Goal: Task Accomplishment & Management: Use online tool/utility

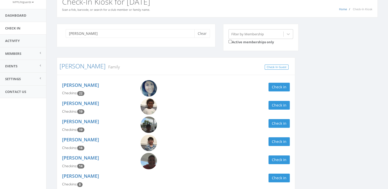
scroll to position [54, 0]
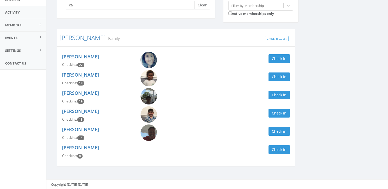
type input "c"
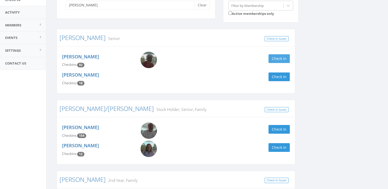
type input "[PERSON_NAME]"
click at [289, 55] on button "Check in" at bounding box center [278, 58] width 21 height 9
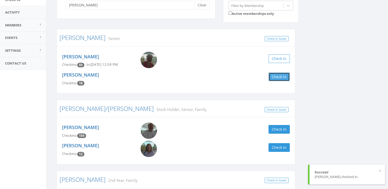
click at [279, 78] on button "Check in" at bounding box center [278, 77] width 21 height 9
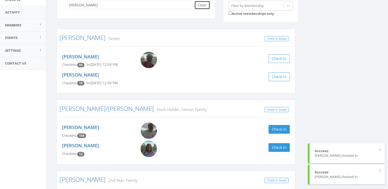
click at [202, 2] on button "Clear" at bounding box center [202, 5] width 16 height 9
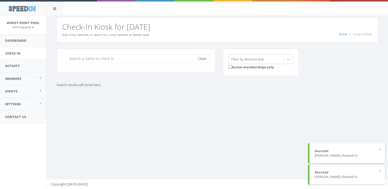
scroll to position [0, 0]
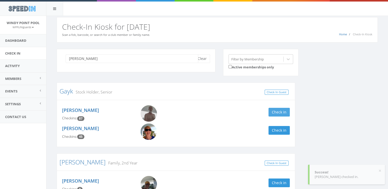
type input "ted"
click at [275, 110] on button "Check in" at bounding box center [278, 112] width 21 height 9
click at [200, 61] on button "Clear" at bounding box center [202, 58] width 16 height 9
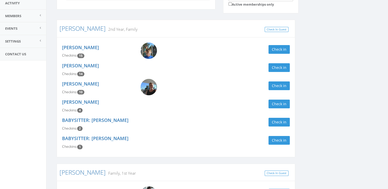
scroll to position [64, 0]
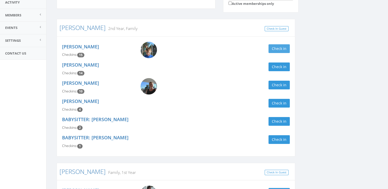
type input "gill"
click at [276, 49] on button "Check in" at bounding box center [278, 48] width 21 height 9
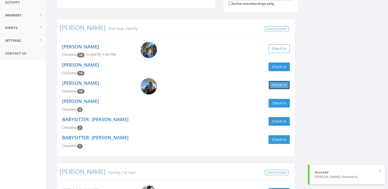
click at [277, 84] on button "Check in" at bounding box center [278, 85] width 21 height 9
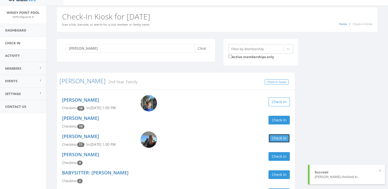
scroll to position [0, 0]
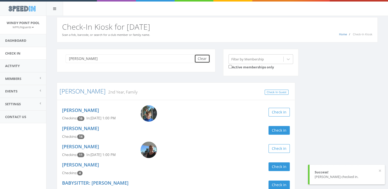
click at [204, 61] on button "Clear" at bounding box center [202, 58] width 16 height 9
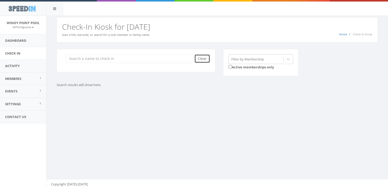
click at [203, 57] on button "Clear" at bounding box center [202, 58] width 16 height 9
click at [136, 56] on input "search" at bounding box center [132, 58] width 132 height 9
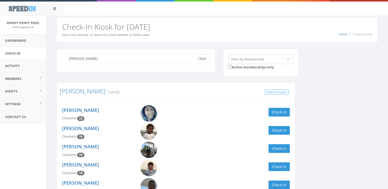
type input "kell"
click at [203, 56] on button "Clear" at bounding box center [202, 58] width 16 height 9
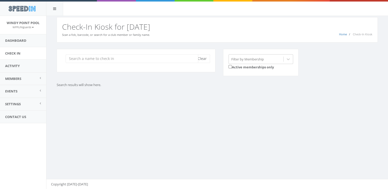
click at [176, 59] on input "search" at bounding box center [132, 58] width 132 height 9
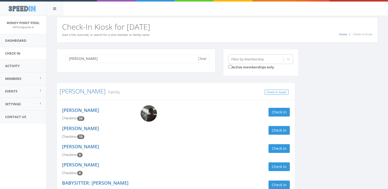
scroll to position [35, 0]
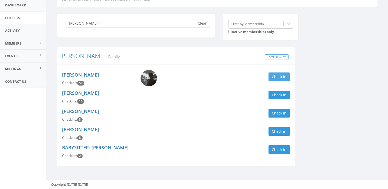
type input "avery"
click at [279, 76] on button "Check in" at bounding box center [278, 77] width 21 height 9
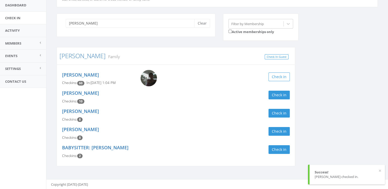
click at [149, 83] on img at bounding box center [148, 78] width 16 height 16
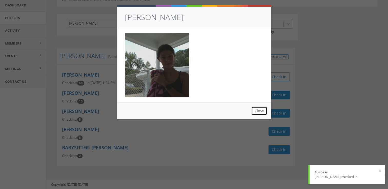
click at [257, 113] on button "Close" at bounding box center [259, 111] width 16 height 9
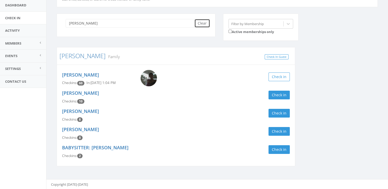
click at [201, 24] on button "Clear" at bounding box center [202, 23] width 16 height 9
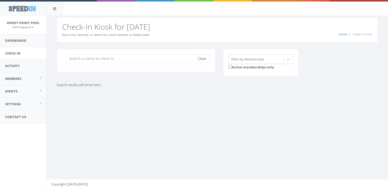
scroll to position [0, 0]
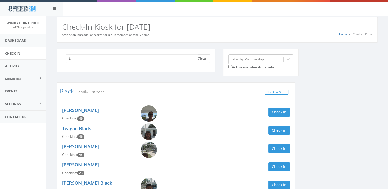
type input "b"
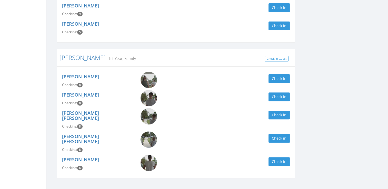
scroll to position [161, 0]
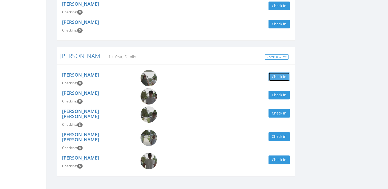
click at [279, 79] on button "Check in" at bounding box center [278, 77] width 21 height 9
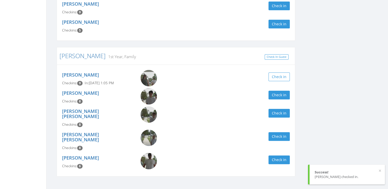
click at [275, 100] on div "Trenton Watkins Checkins: 8 Check in" at bounding box center [175, 97] width 235 height 18
click at [274, 93] on button "Check in" at bounding box center [278, 95] width 21 height 9
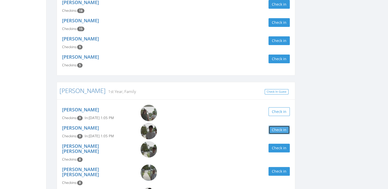
scroll to position [130, 0]
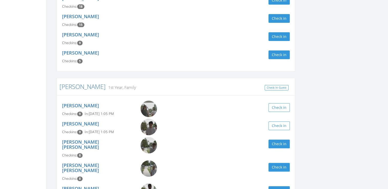
click at [271, 131] on div "Trenton Watkins Checkins: 9 In: Aug 24, 1:05 PM Check in" at bounding box center [175, 128] width 235 height 18
click at [273, 145] on button "Check in" at bounding box center [278, 144] width 21 height 9
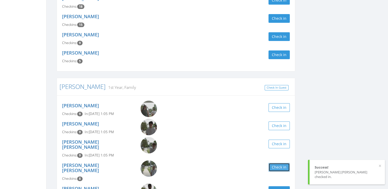
click at [277, 163] on button "Check in" at bounding box center [278, 167] width 21 height 9
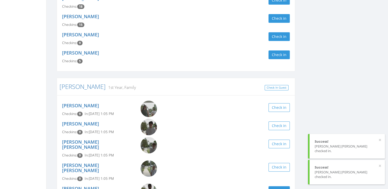
click at [280, 186] on button "Check in" at bounding box center [278, 190] width 21 height 9
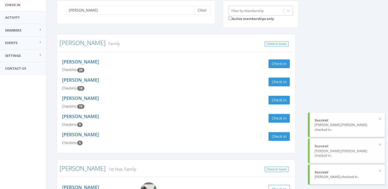
scroll to position [0, 0]
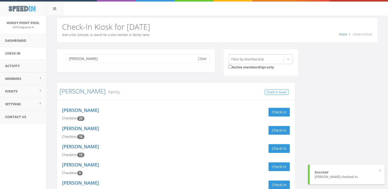
click at [146, 60] on input "Watkins" at bounding box center [132, 58] width 132 height 9
type input "W"
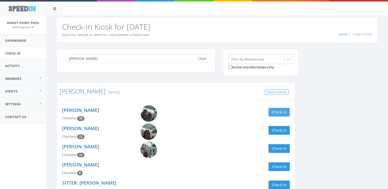
type input "holloway"
click at [279, 112] on button "Check in" at bounding box center [278, 112] width 21 height 9
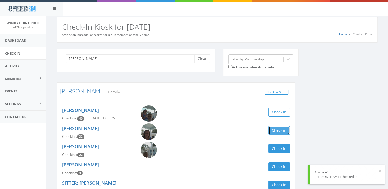
click at [279, 130] on button "Check in" at bounding box center [278, 130] width 21 height 9
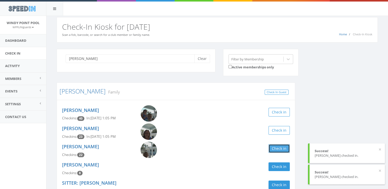
click at [283, 150] on button "Check in" at bounding box center [278, 148] width 21 height 9
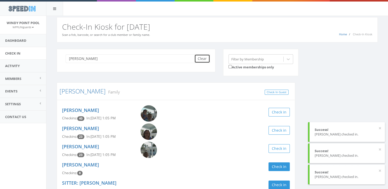
click at [204, 58] on button "Clear" at bounding box center [202, 58] width 16 height 9
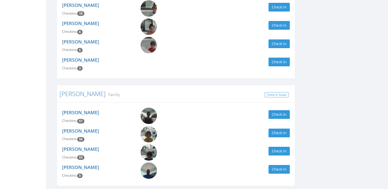
scroll to position [2096, 0]
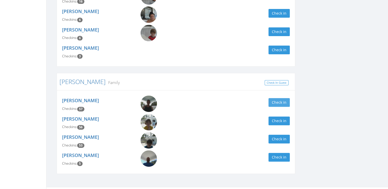
type input "ya"
click at [278, 98] on button "Check in" at bounding box center [278, 102] width 21 height 9
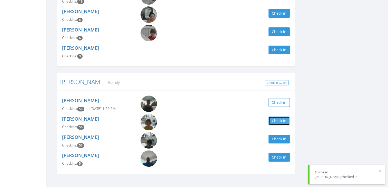
click at [278, 117] on button "Check in" at bounding box center [278, 121] width 21 height 9
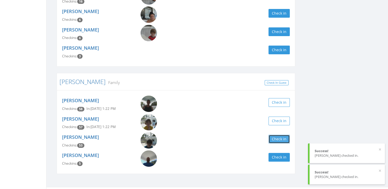
click at [273, 135] on button "Check in" at bounding box center [278, 139] width 21 height 9
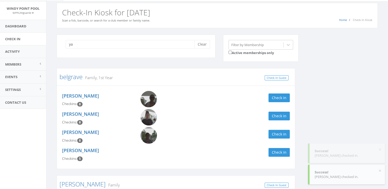
scroll to position [0, 0]
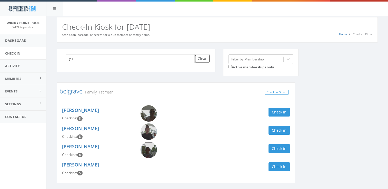
click at [203, 58] on button "Clear" at bounding box center [202, 58] width 16 height 9
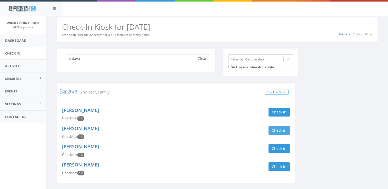
type input "satava"
click at [278, 131] on button "Check in" at bounding box center [278, 130] width 21 height 9
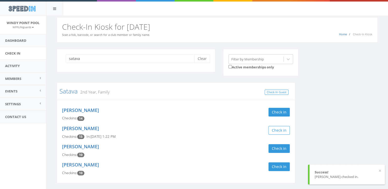
click at [202, 53] on div "satava Clear" at bounding box center [136, 60] width 159 height 23
click at [203, 58] on button "Clear" at bounding box center [202, 58] width 16 height 9
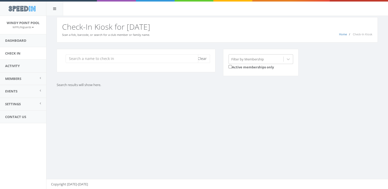
click at [115, 57] on input "search" at bounding box center [132, 58] width 132 height 9
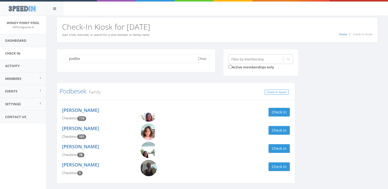
scroll to position [17, 0]
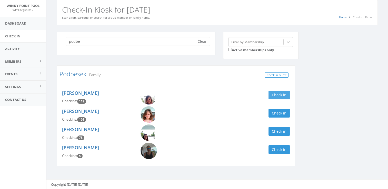
type input "podbe"
click at [283, 94] on button "Check in" at bounding box center [278, 95] width 21 height 9
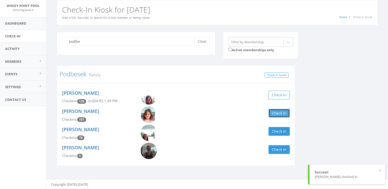
click at [280, 111] on button "Check in" at bounding box center [278, 113] width 21 height 9
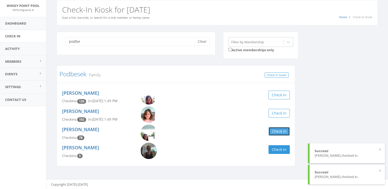
click at [279, 129] on button "Check in" at bounding box center [278, 131] width 21 height 9
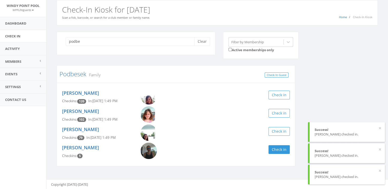
click at [332, 90] on div "podbe Clear Filter by Membership Active memberships only Podbesek Family Check …" at bounding box center [217, 102] width 328 height 141
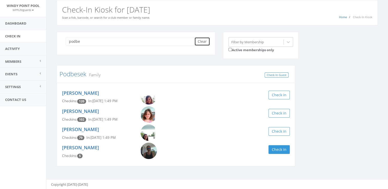
click at [199, 43] on button "Clear" at bounding box center [202, 41] width 16 height 9
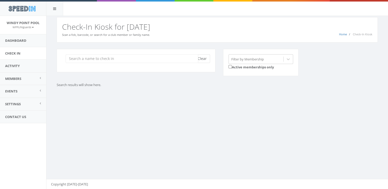
scroll to position [0, 0]
click at [171, 61] on input "search" at bounding box center [132, 58] width 132 height 9
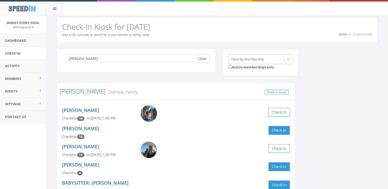
type input "charnick"
click at [203, 59] on button "Clear" at bounding box center [202, 58] width 16 height 9
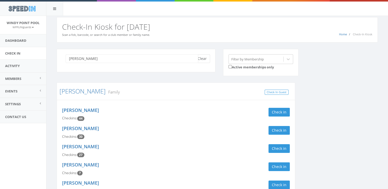
type input "tacker"
click at [203, 58] on button "Clear" at bounding box center [202, 58] width 16 height 9
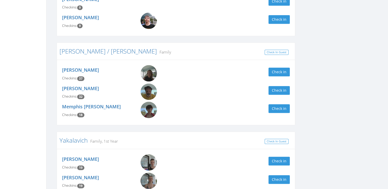
scroll to position [310, 0]
type input "rod"
click at [285, 70] on button "Check in" at bounding box center [278, 72] width 21 height 9
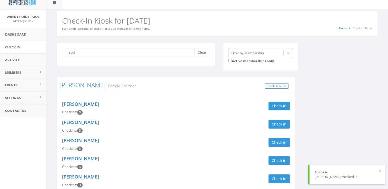
scroll to position [0, 0]
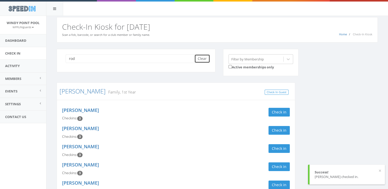
click at [198, 62] on button "Clear" at bounding box center [202, 58] width 16 height 9
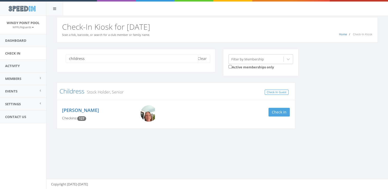
type input "childress"
click at [286, 116] on button "Check in" at bounding box center [278, 112] width 21 height 9
click at [282, 109] on button "Check in" at bounding box center [278, 112] width 21 height 9
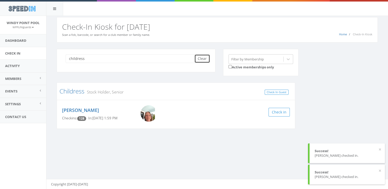
click at [204, 58] on button "Clear" at bounding box center [202, 58] width 16 height 9
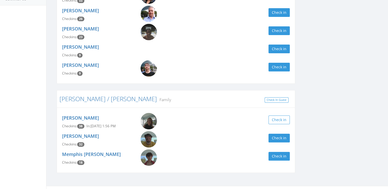
scroll to position [124, 0]
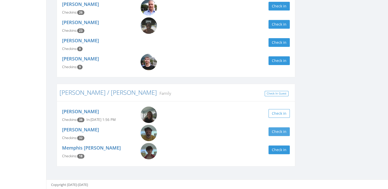
type input "rodr"
click at [280, 130] on button "Check in" at bounding box center [278, 131] width 21 height 9
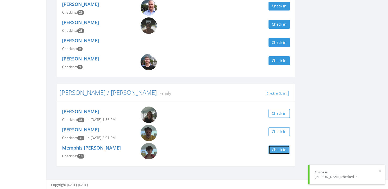
click at [282, 150] on button "Check in" at bounding box center [278, 150] width 21 height 9
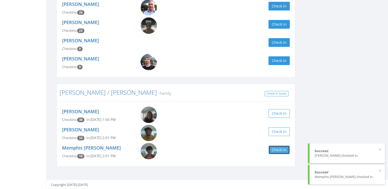
scroll to position [0, 0]
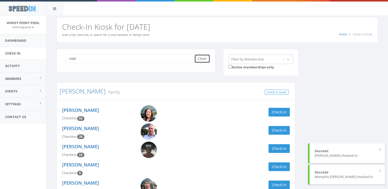
click at [203, 55] on button "Clear" at bounding box center [202, 58] width 16 height 9
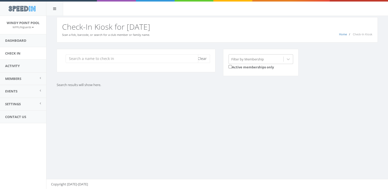
click at [187, 56] on input "search" at bounding box center [132, 58] width 132 height 9
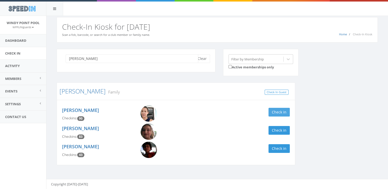
type input "woodard"
click at [282, 113] on button "Check in" at bounding box center [278, 112] width 21 height 9
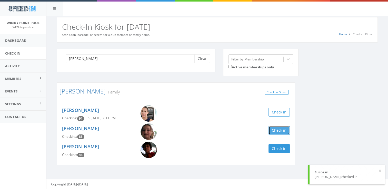
click at [281, 132] on button "Check in" at bounding box center [278, 130] width 21 height 9
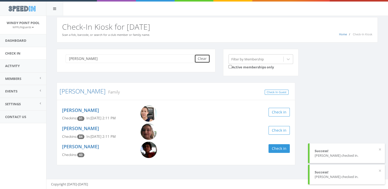
click at [206, 62] on button "Clear" at bounding box center [202, 58] width 16 height 9
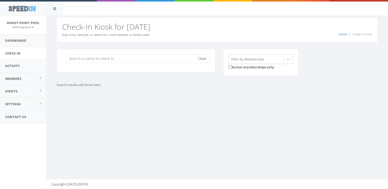
click at [101, 61] on input "search" at bounding box center [132, 58] width 132 height 9
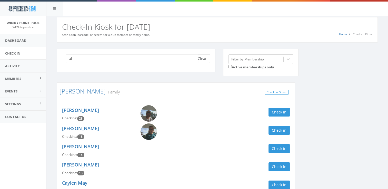
type input "al"
click at [206, 58] on button "Clear" at bounding box center [202, 58] width 16 height 9
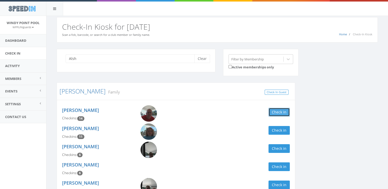
click at [283, 111] on button "Check in" at bounding box center [278, 112] width 21 height 9
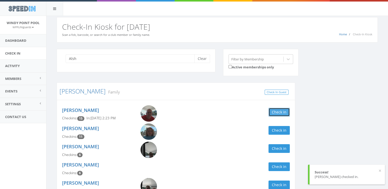
scroll to position [9, 0]
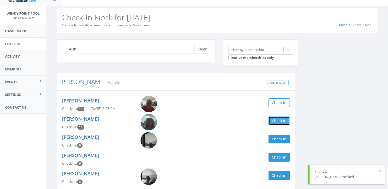
click at [282, 122] on button "Check in" at bounding box center [278, 121] width 21 height 9
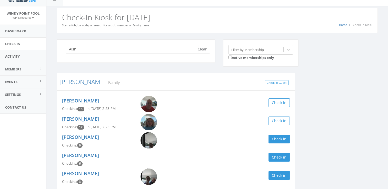
click at [112, 51] on input "Alsh" at bounding box center [132, 49] width 132 height 9
type input "A"
type input "block"
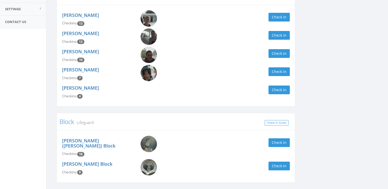
scroll to position [106, 0]
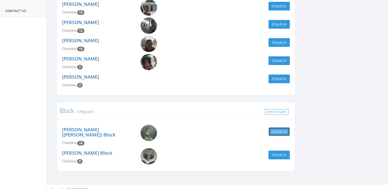
click at [279, 129] on button "Check in" at bounding box center [278, 131] width 21 height 9
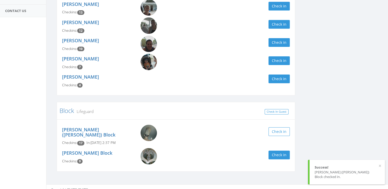
click at [354, 110] on div "block Clear Filter by Membership Active memberships only Block Family, 1st Year…" at bounding box center [217, 60] width 328 height 235
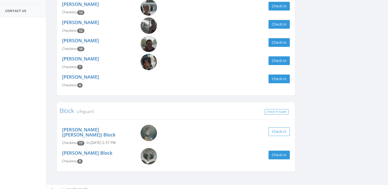
click at [149, 125] on img at bounding box center [148, 133] width 16 height 16
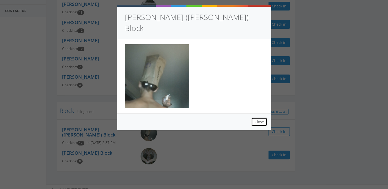
click at [257, 118] on button "Close" at bounding box center [259, 122] width 16 height 9
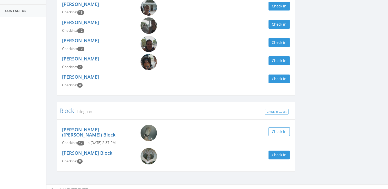
click at [149, 152] on img at bounding box center [148, 156] width 16 height 16
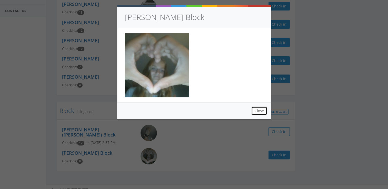
click at [253, 107] on button "Close" at bounding box center [259, 111] width 16 height 9
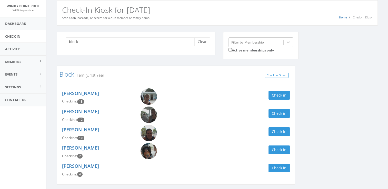
scroll to position [0, 0]
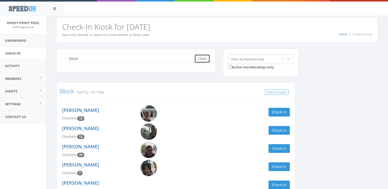
click at [206, 58] on button "Clear" at bounding box center [202, 58] width 16 height 9
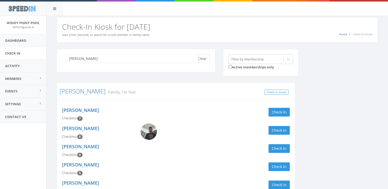
type input "murrer"
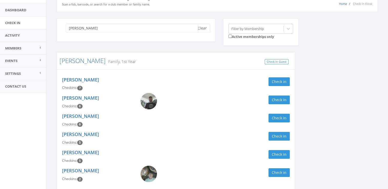
scroll to position [31, 0]
click at [148, 171] on img at bounding box center [148, 174] width 16 height 16
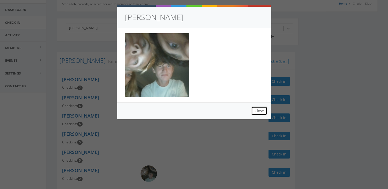
click at [258, 110] on button "Close" at bounding box center [259, 111] width 16 height 9
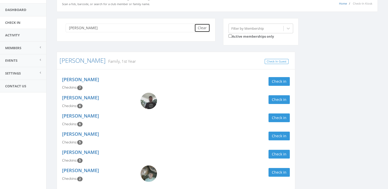
click at [202, 31] on button "Clear" at bounding box center [202, 28] width 16 height 9
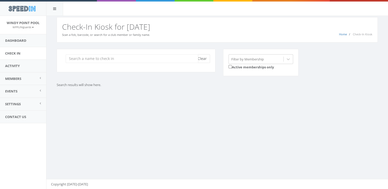
scroll to position [0, 0]
click at [152, 63] on input "search" at bounding box center [132, 58] width 132 height 9
type input "newingh"
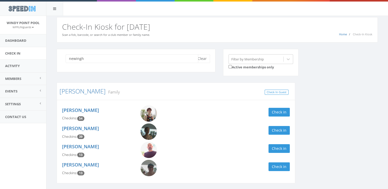
scroll to position [17, 0]
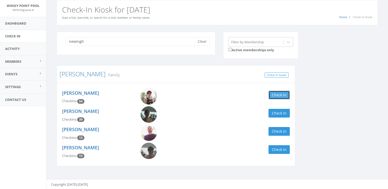
click at [273, 98] on button "Check in" at bounding box center [278, 95] width 21 height 9
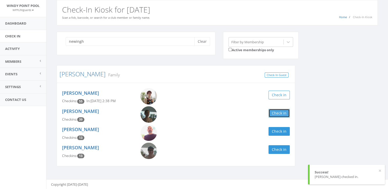
click at [275, 114] on button "Check in" at bounding box center [278, 113] width 21 height 9
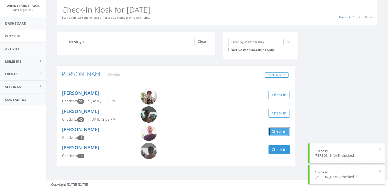
click at [279, 132] on button "Check in" at bounding box center [278, 131] width 21 height 9
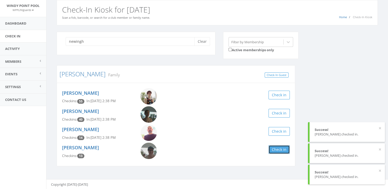
click at [279, 151] on button "Check in" at bounding box center [278, 149] width 21 height 9
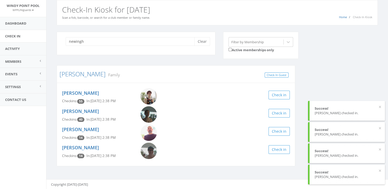
click at [343, 83] on div "newingh Clear Filter by Membership Active memberships only Newingham Family Che…" at bounding box center [217, 102] width 328 height 141
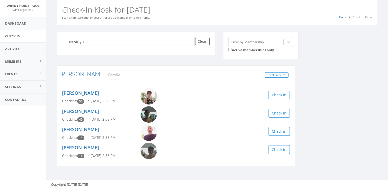
click at [202, 40] on button "Clear" at bounding box center [202, 41] width 16 height 9
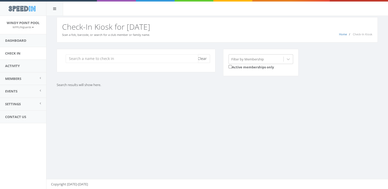
scroll to position [0, 0]
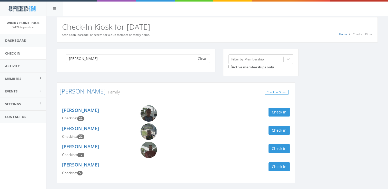
type input "nora"
click at [199, 60] on button "Clear" at bounding box center [202, 58] width 16 height 9
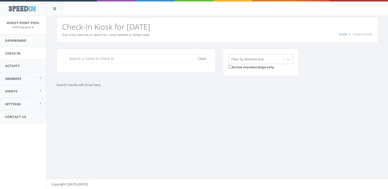
click at [153, 61] on input "search" at bounding box center [132, 58] width 132 height 9
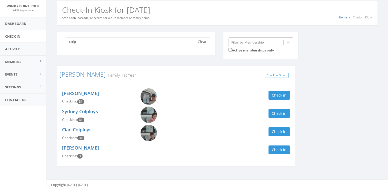
scroll to position [17, 0]
type input "colp"
click at [278, 130] on button "Check in" at bounding box center [278, 131] width 21 height 9
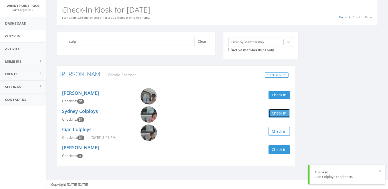
click at [280, 111] on button "Check in" at bounding box center [278, 113] width 21 height 9
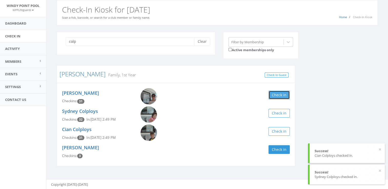
click at [280, 94] on button "Check in" at bounding box center [278, 95] width 21 height 9
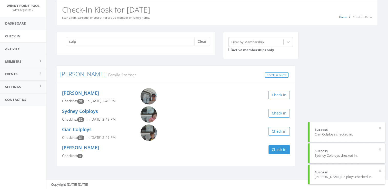
click at [318, 93] on div "colp Clear Filter by Membership Active memberships only Colpoys Family, 1st Yea…" at bounding box center [217, 102] width 328 height 141
click at [201, 40] on button "Clear" at bounding box center [202, 41] width 16 height 9
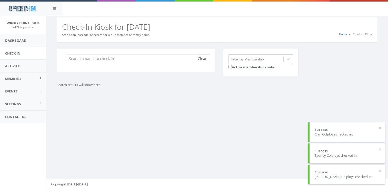
scroll to position [0, 0]
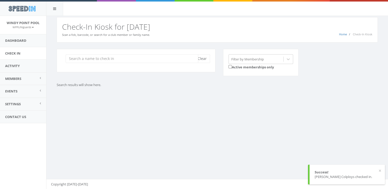
click at [97, 59] on input "search" at bounding box center [132, 58] width 132 height 9
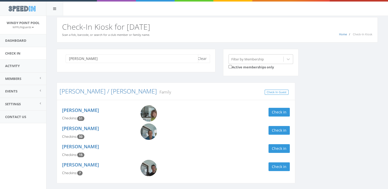
scroll to position [17, 0]
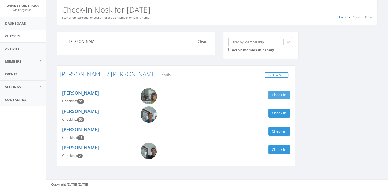
type input "schill"
click at [280, 94] on button "Check in" at bounding box center [278, 95] width 21 height 9
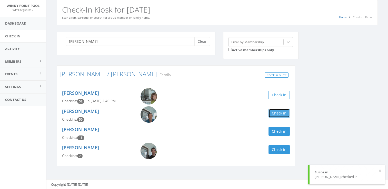
click at [276, 113] on button "Check in" at bounding box center [278, 113] width 21 height 9
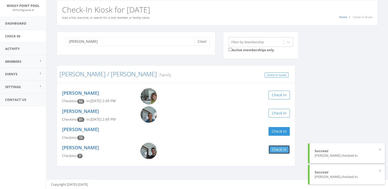
click at [275, 151] on button "Check in" at bounding box center [278, 149] width 21 height 9
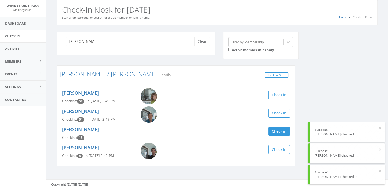
click at [308, 103] on div "schill Clear Filter by Membership Active memberships only Schiller / Hogoboom F…" at bounding box center [217, 102] width 328 height 141
click at [202, 40] on button "Clear" at bounding box center [202, 41] width 16 height 9
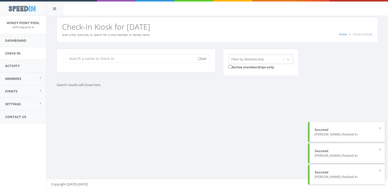
scroll to position [0, 0]
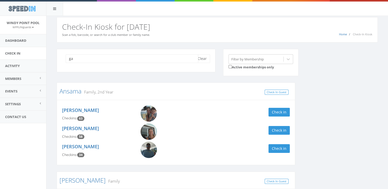
type input "g"
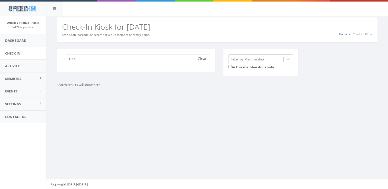
type input "root"
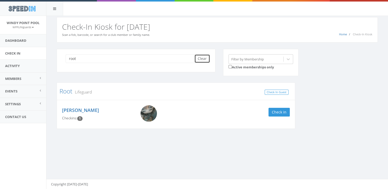
click at [201, 58] on button "Clear" at bounding box center [202, 58] width 16 height 9
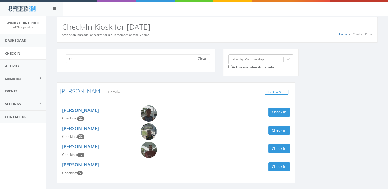
type input "n"
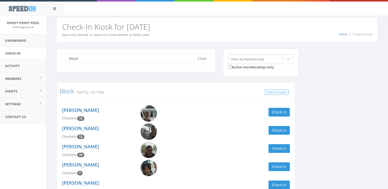
click at [310, 89] on div "block Clear Filter by Membership Active memberships only Block Family, 1st Year…" at bounding box center [217, 166] width 328 height 235
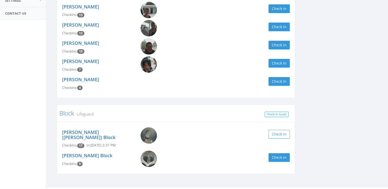
scroll to position [106, 0]
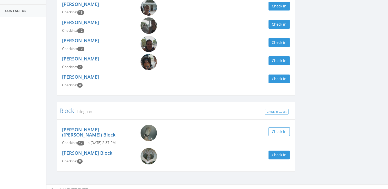
click at [144, 134] on img at bounding box center [148, 133] width 16 height 16
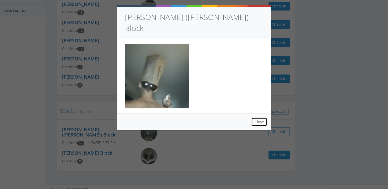
click at [264, 118] on button "Close" at bounding box center [259, 122] width 16 height 9
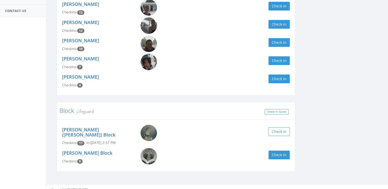
click at [314, 106] on div "block Clear Filter by Membership Active memberships only Block Family, 1st Year…" at bounding box center [217, 60] width 328 height 235
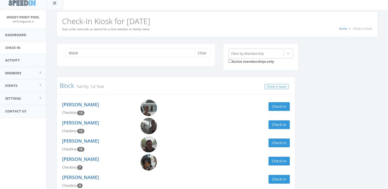
scroll to position [0, 0]
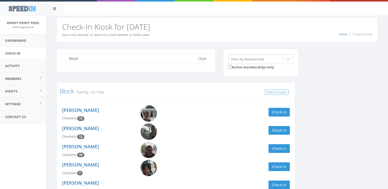
click at [134, 57] on input "block" at bounding box center [132, 58] width 132 height 9
type input "b"
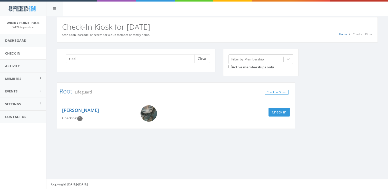
click at [146, 109] on img at bounding box center [148, 113] width 16 height 16
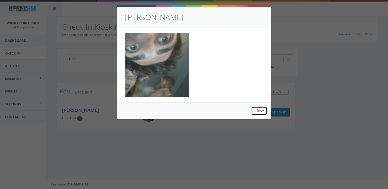
click at [258, 114] on button "Close" at bounding box center [259, 111] width 16 height 9
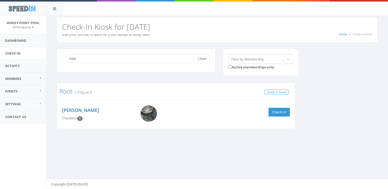
click at [184, 57] on input "root" at bounding box center [132, 58] width 132 height 9
type input "r"
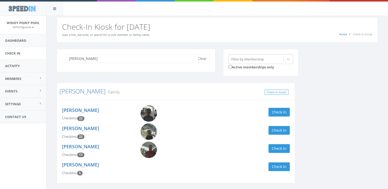
type input "nora"
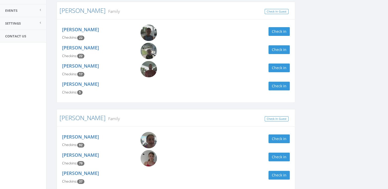
scroll to position [102, 0]
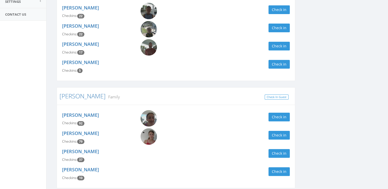
click at [152, 136] on img at bounding box center [148, 136] width 16 height 16
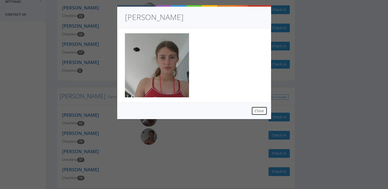
click at [258, 110] on button "Close" at bounding box center [259, 111] width 16 height 9
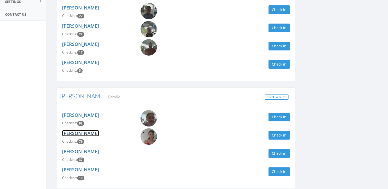
click at [85, 132] on link "[PERSON_NAME]" at bounding box center [80, 133] width 37 height 6
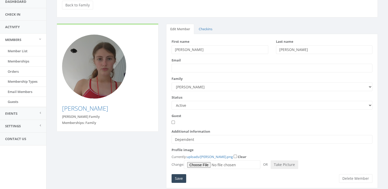
scroll to position [54, 0]
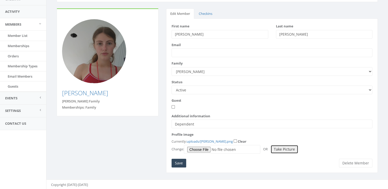
click at [285, 151] on button "Take Picture" at bounding box center [284, 149] width 28 height 9
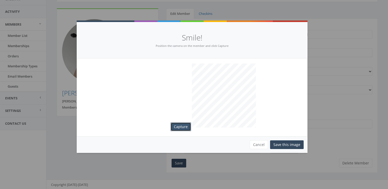
click at [183, 127] on button "Capture" at bounding box center [180, 126] width 20 height 9
click at [175, 121] on div "Capture" at bounding box center [192, 97] width 231 height 78
click at [180, 131] on button "Capture" at bounding box center [180, 126] width 20 height 9
click at [287, 143] on button "Save this image" at bounding box center [287, 144] width 34 height 9
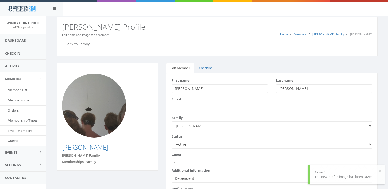
scroll to position [50, 0]
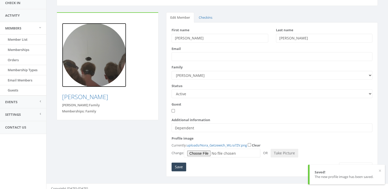
click at [105, 58] on img at bounding box center [94, 55] width 64 height 64
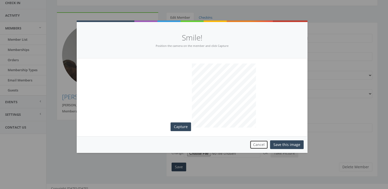
click at [264, 143] on button "Cancel" at bounding box center [259, 144] width 18 height 9
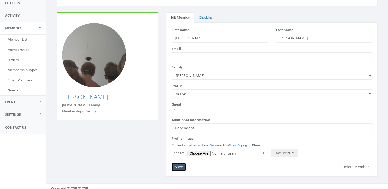
click at [175, 164] on input "Save" at bounding box center [178, 167] width 15 height 9
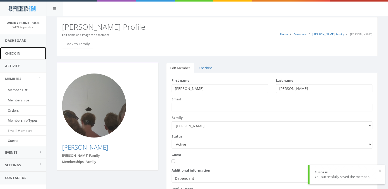
click at [18, 53] on link "Check In" at bounding box center [23, 53] width 46 height 13
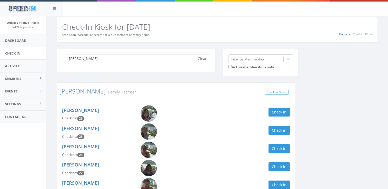
scroll to position [35, 0]
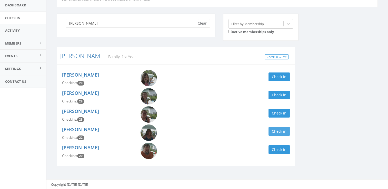
type input "[PERSON_NAME]"
click at [279, 127] on button "Check in" at bounding box center [278, 131] width 21 height 9
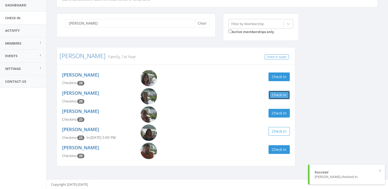
click at [280, 93] on button "Check in" at bounding box center [278, 95] width 21 height 9
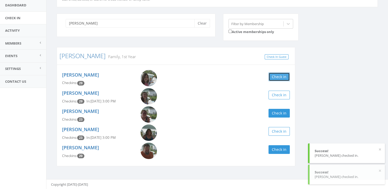
click at [278, 74] on button "Check in" at bounding box center [278, 77] width 21 height 9
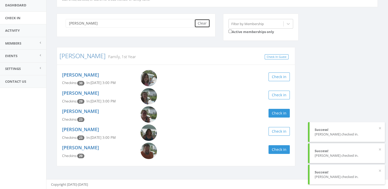
click at [203, 25] on button "Clear" at bounding box center [202, 23] width 16 height 9
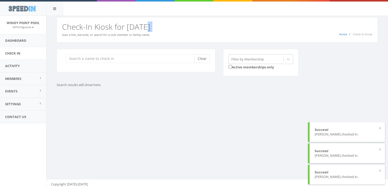
click at [203, 25] on h2 "Check-In Kiosk for [DATE]" at bounding box center [217, 27] width 310 height 8
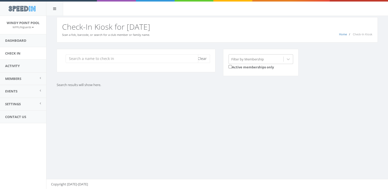
click at [92, 57] on input "search" at bounding box center [132, 58] width 132 height 9
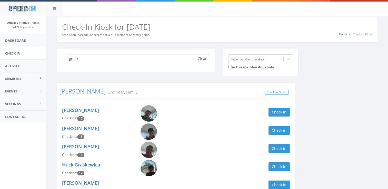
scroll to position [24, 0]
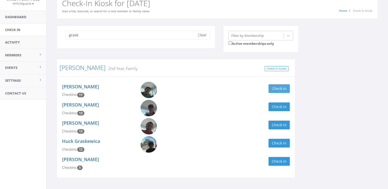
type input "grask"
click at [271, 86] on button "Check in" at bounding box center [278, 88] width 21 height 9
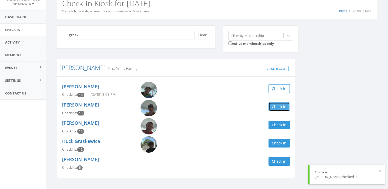
click at [275, 105] on button "Check in" at bounding box center [278, 106] width 21 height 9
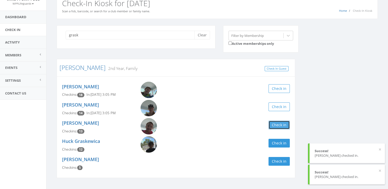
click at [276, 125] on button "Check in" at bounding box center [278, 125] width 21 height 9
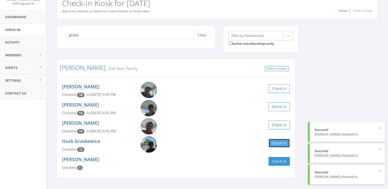
click at [283, 139] on button "Check in" at bounding box center [278, 143] width 21 height 9
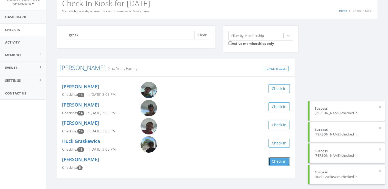
click at [278, 161] on button "Check in" at bounding box center [278, 161] width 21 height 9
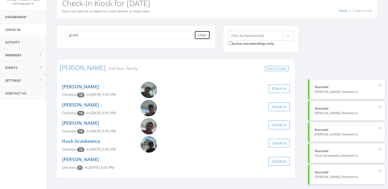
click at [204, 36] on button "Clear" at bounding box center [202, 35] width 16 height 9
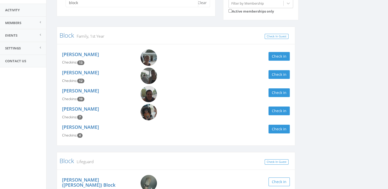
scroll to position [56, 0]
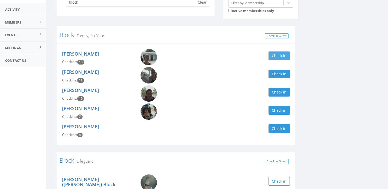
type input "block"
click at [278, 56] on button "Check in" at bounding box center [278, 56] width 21 height 9
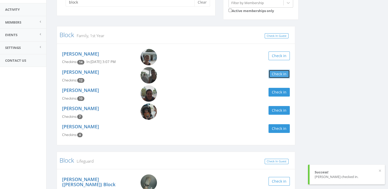
click at [285, 74] on button "Check in" at bounding box center [278, 74] width 21 height 9
click at [197, 5] on button "Clear" at bounding box center [202, 2] width 16 height 9
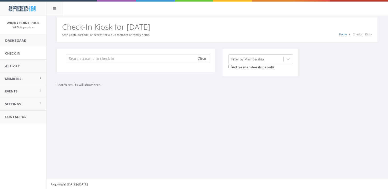
scroll to position [0, 0]
click at [128, 60] on input "search" at bounding box center [132, 58] width 132 height 9
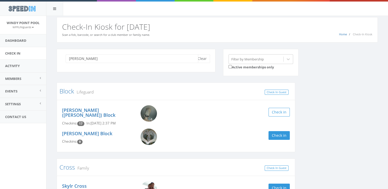
type input "[PERSON_NAME]"
click at [149, 113] on img at bounding box center [148, 113] width 16 height 16
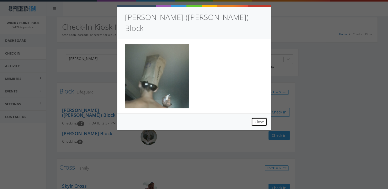
click at [254, 118] on button "Close" at bounding box center [259, 122] width 16 height 9
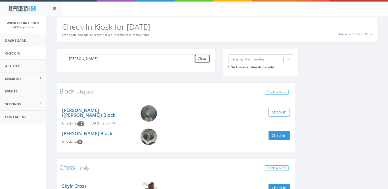
click at [205, 59] on button "Clear" at bounding box center [202, 58] width 16 height 9
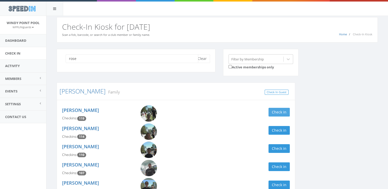
type input "rose"
click at [279, 110] on button "Check in" at bounding box center [278, 112] width 21 height 9
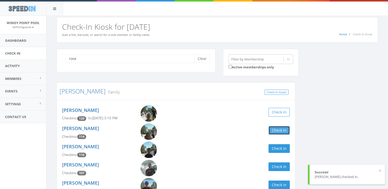
click at [277, 130] on button "Check in" at bounding box center [278, 130] width 21 height 9
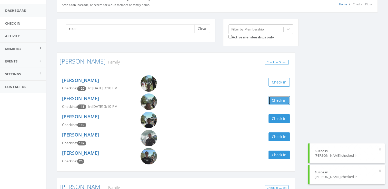
scroll to position [33, 0]
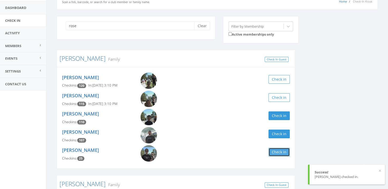
click at [278, 150] on button "Check in" at bounding box center [278, 152] width 21 height 9
click at [203, 29] on button "Clear" at bounding box center [202, 26] width 16 height 9
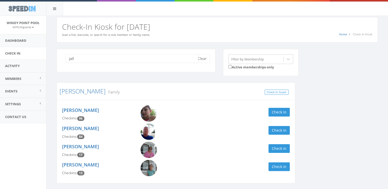
scroll to position [17, 0]
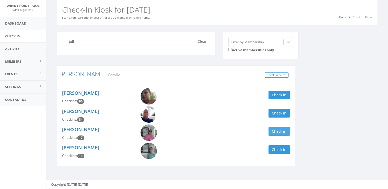
type input "jall"
click at [273, 133] on button "Check in" at bounding box center [278, 131] width 21 height 9
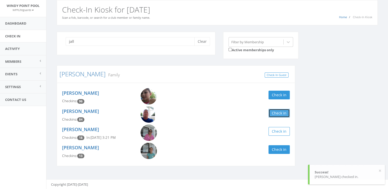
click at [271, 111] on button "Check in" at bounding box center [278, 113] width 21 height 9
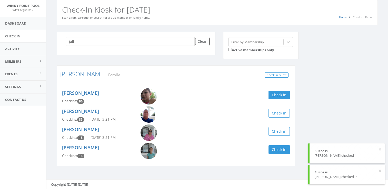
click at [199, 43] on button "Clear" at bounding box center [202, 41] width 16 height 9
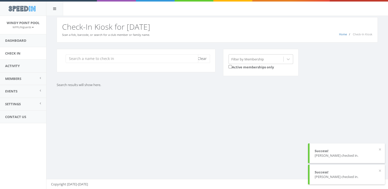
scroll to position [0, 0]
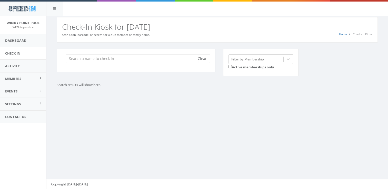
click at [125, 58] on input "search" at bounding box center [132, 58] width 132 height 9
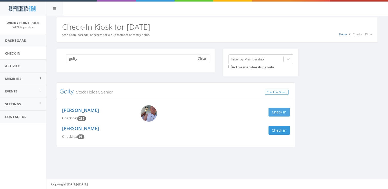
type input "goity"
click at [282, 112] on button "Check in" at bounding box center [278, 112] width 21 height 9
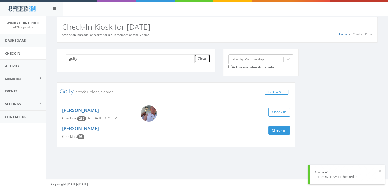
click at [200, 55] on button "Clear" at bounding box center [202, 58] width 16 height 9
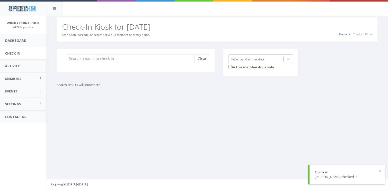
click at [359, 139] on div "You are using Internet Explorer, which is an old, insecure browser that does no…" at bounding box center [217, 102] width 342 height 173
click at [159, 56] on input "search" at bounding box center [132, 58] width 132 height 9
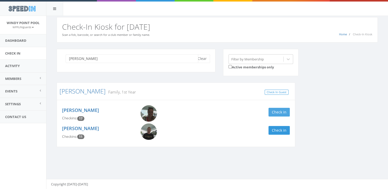
type input "[PERSON_NAME]"
click at [272, 111] on button "Check in" at bounding box center [278, 112] width 21 height 9
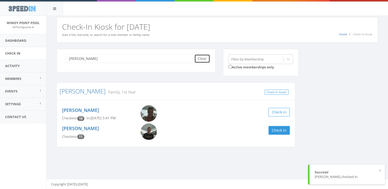
click at [204, 60] on button "Clear" at bounding box center [202, 58] width 16 height 9
